Goal: Communication & Community: Share content

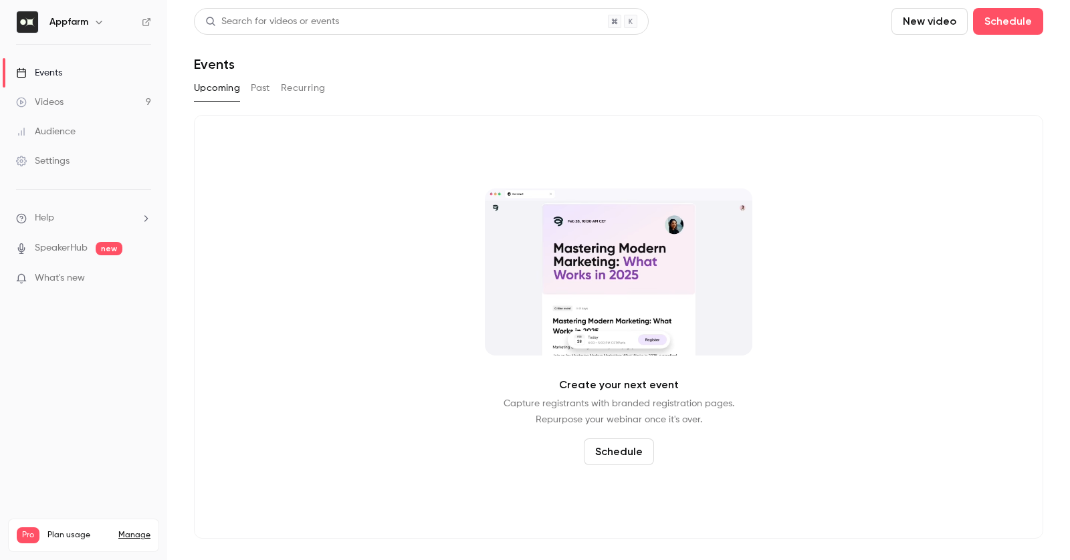
click at [62, 92] on link "Videos 9" at bounding box center [83, 102] width 167 height 29
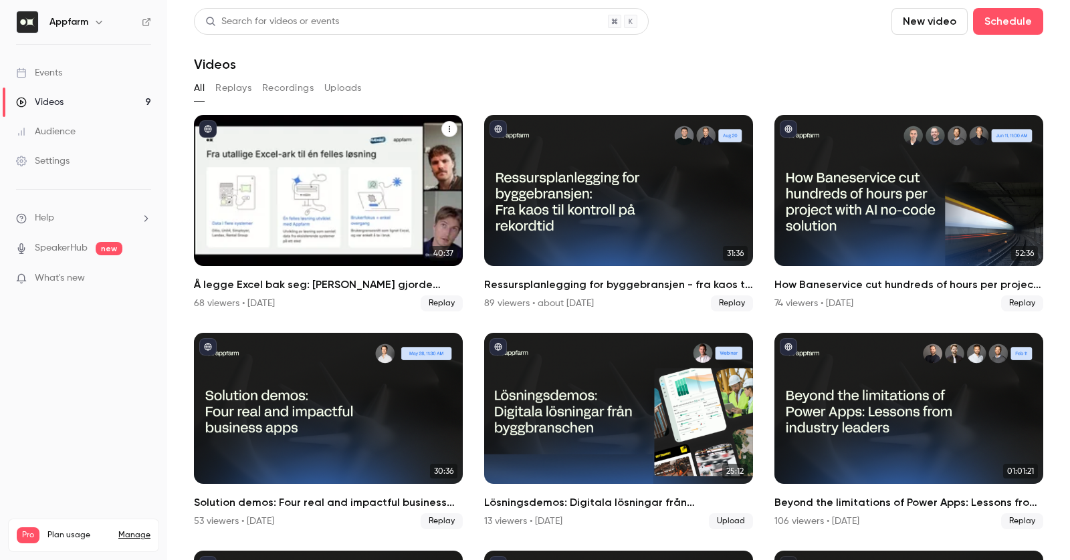
click at [441, 128] on button "Å legge Excel bak seg: Hvordan Hæhre gjorde millionbesparelser med skreddersydd…" at bounding box center [449, 129] width 16 height 16
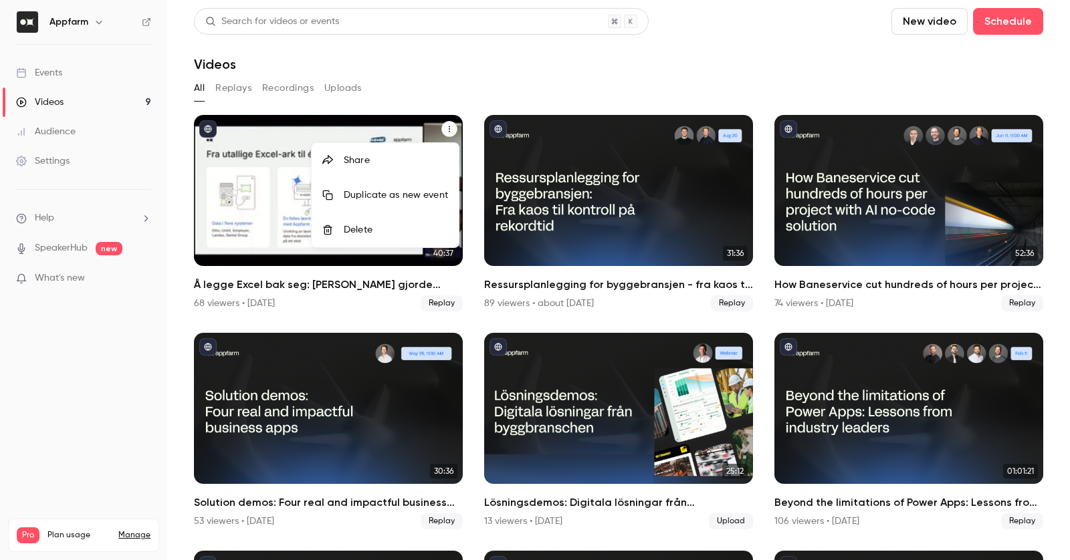
click at [426, 154] on div "Share" at bounding box center [396, 160] width 104 height 13
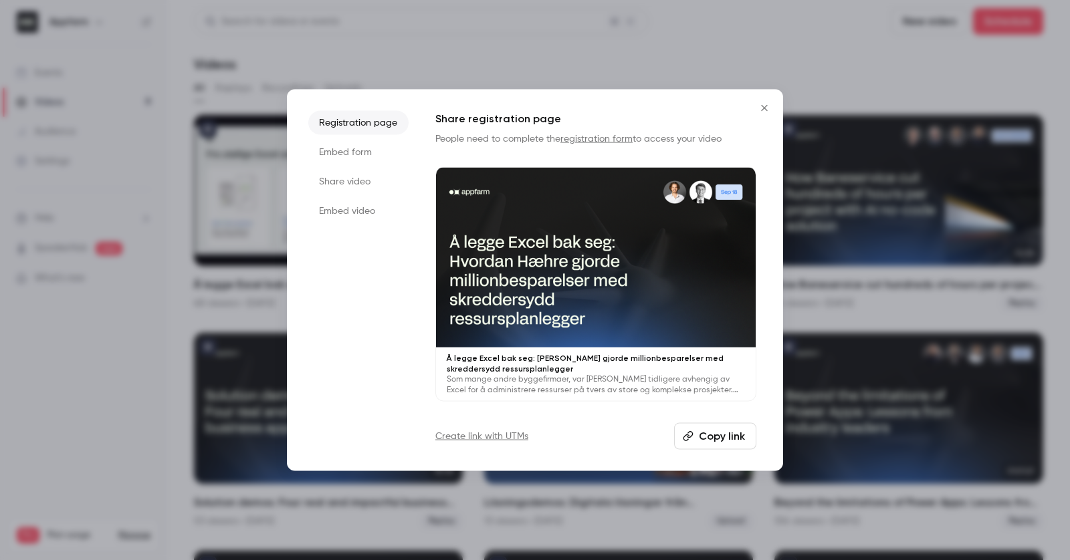
click at [375, 178] on li "Share video" at bounding box center [358, 182] width 100 height 24
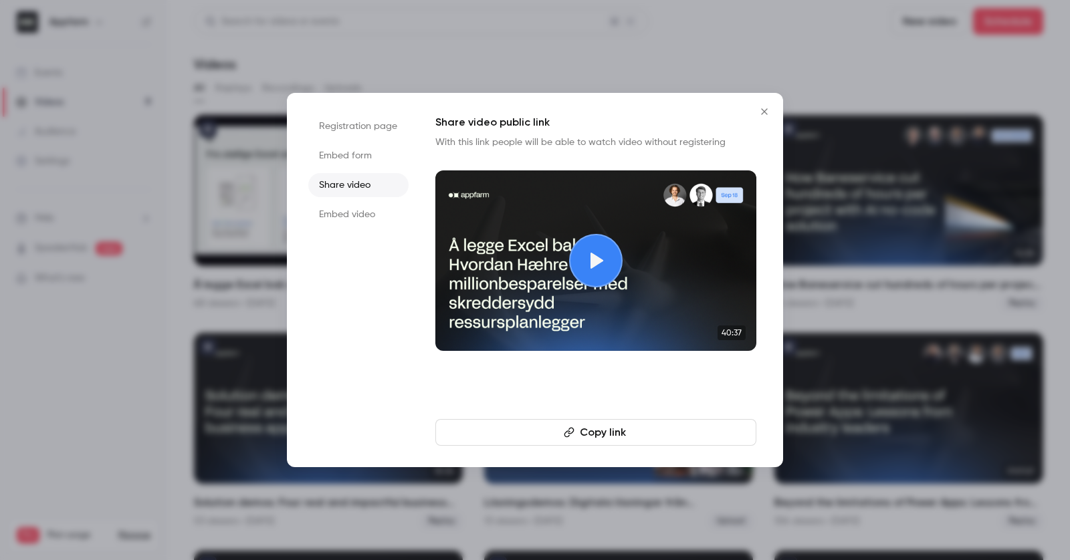
click at [583, 439] on button "Copy link" at bounding box center [595, 432] width 321 height 27
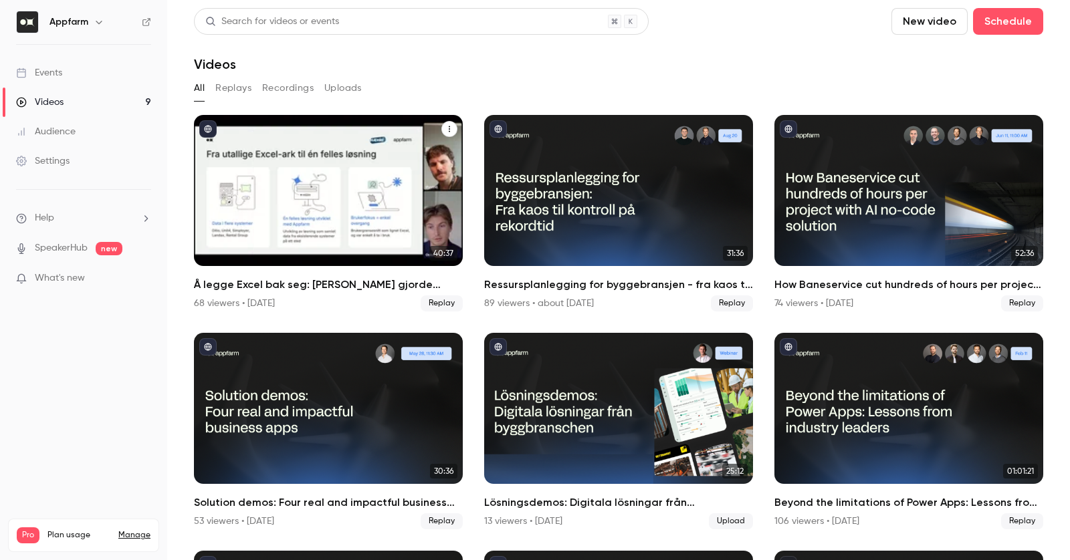
click at [449, 130] on icon "Å legge Excel bak seg: Hvordan Hæhre gjorde millionbesparelser med skreddersydd…" at bounding box center [449, 129] width 8 height 8
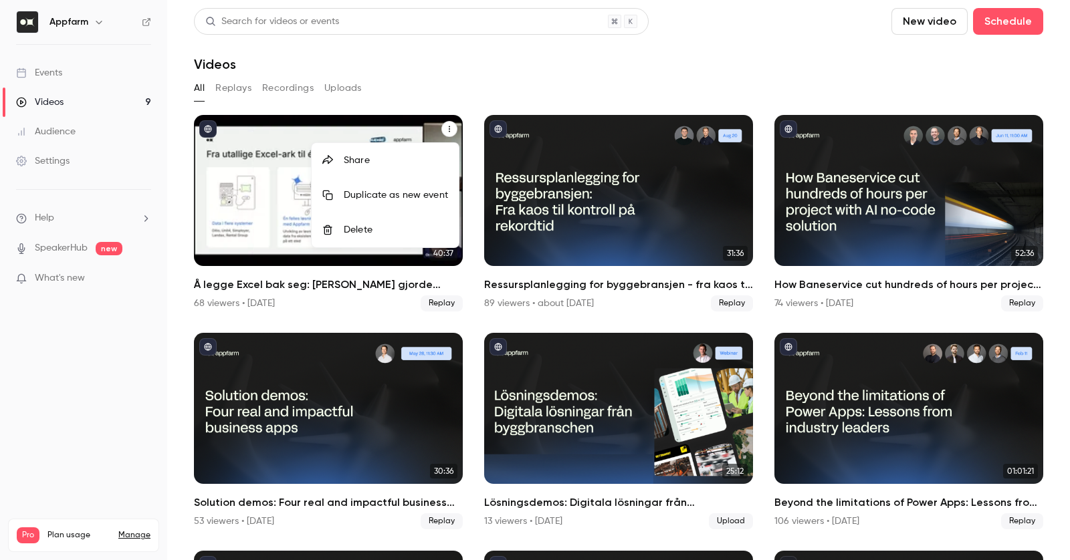
click at [420, 166] on div "Share" at bounding box center [396, 160] width 104 height 13
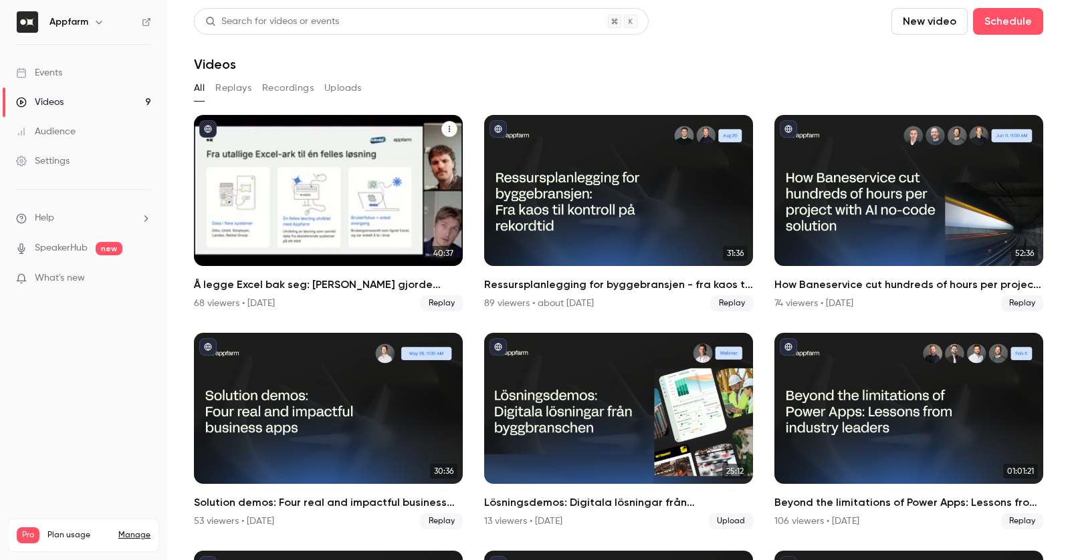
click at [445, 128] on button "Å legge Excel bak seg: Hvordan Hæhre gjorde millionbesparelser med skreddersydd…" at bounding box center [449, 129] width 16 height 16
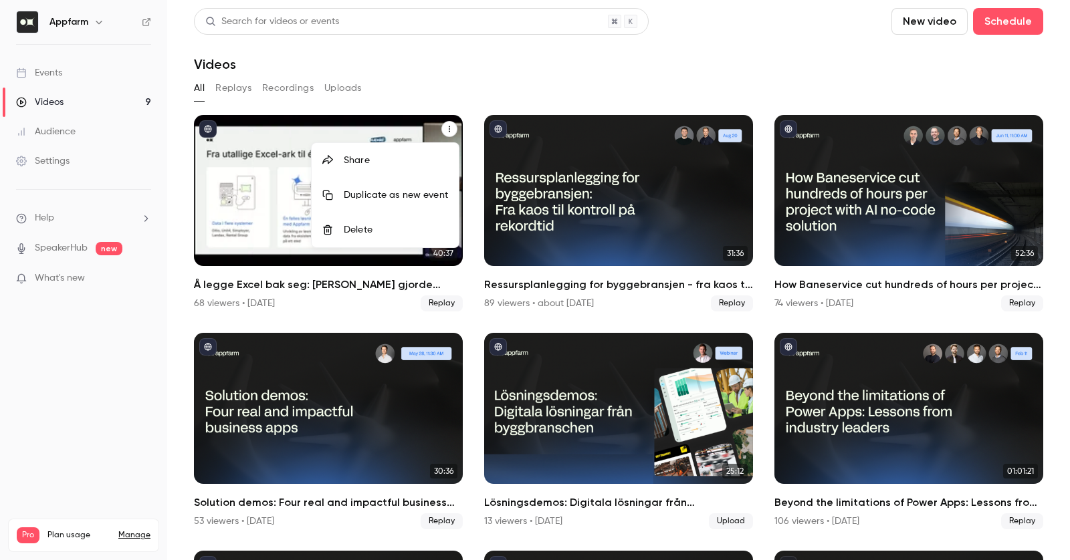
click at [406, 160] on div "Share" at bounding box center [396, 160] width 104 height 13
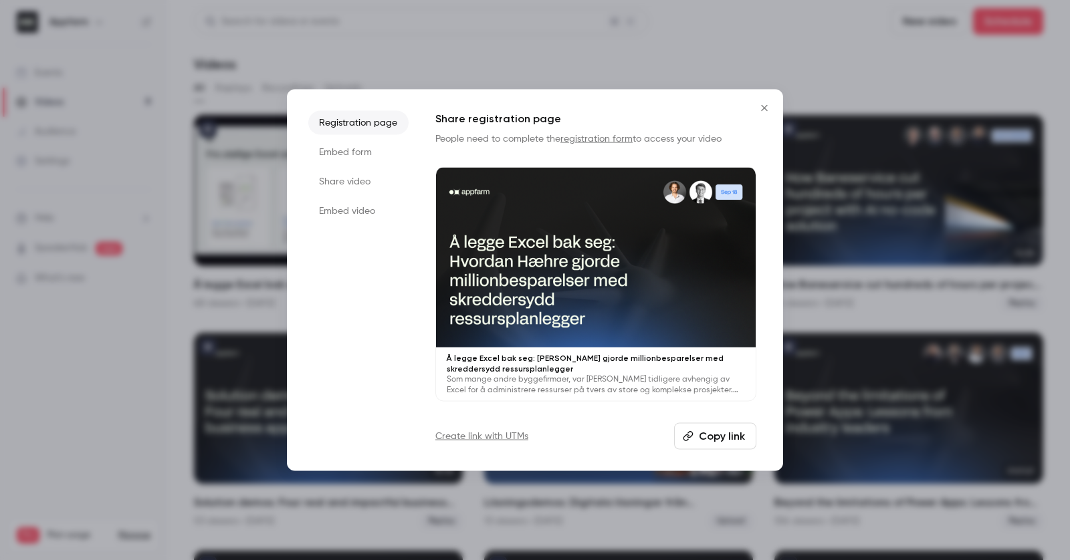
click at [698, 431] on button "Copy link" at bounding box center [715, 435] width 82 height 27
